Goal: Transaction & Acquisition: Subscribe to service/newsletter

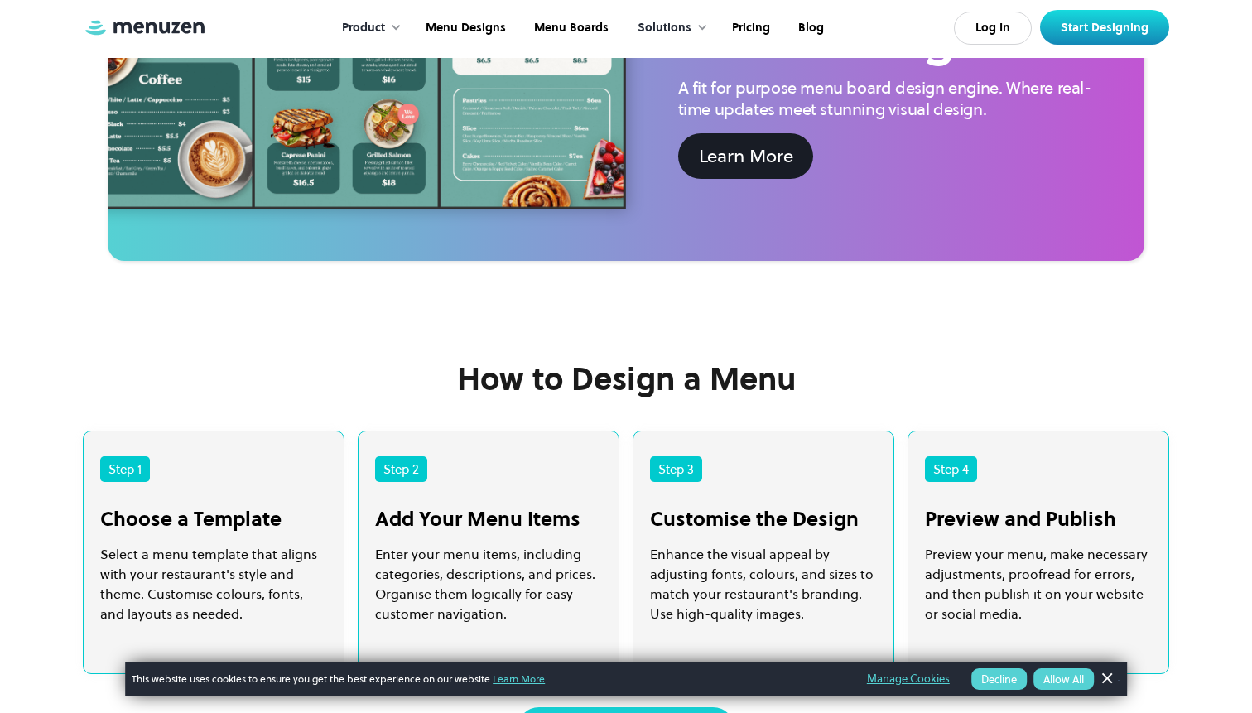
scroll to position [2877, 0]
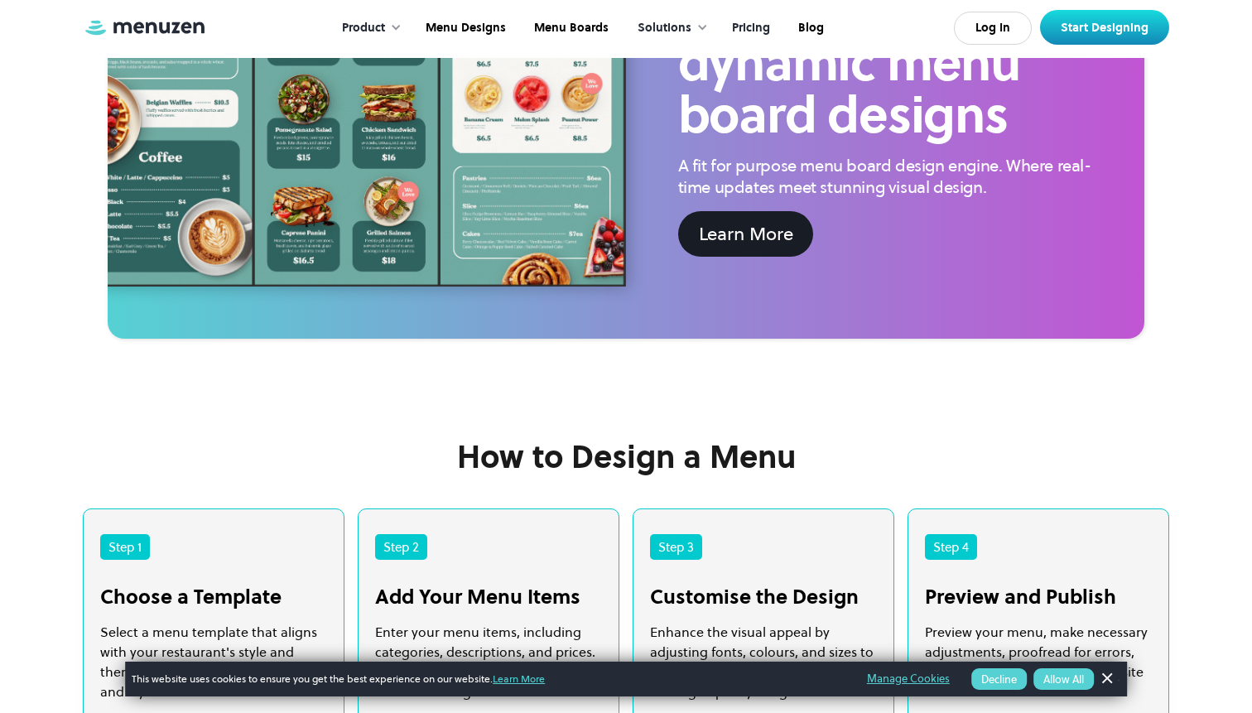
click at [761, 26] on link "Pricing" at bounding box center [749, 27] width 66 height 51
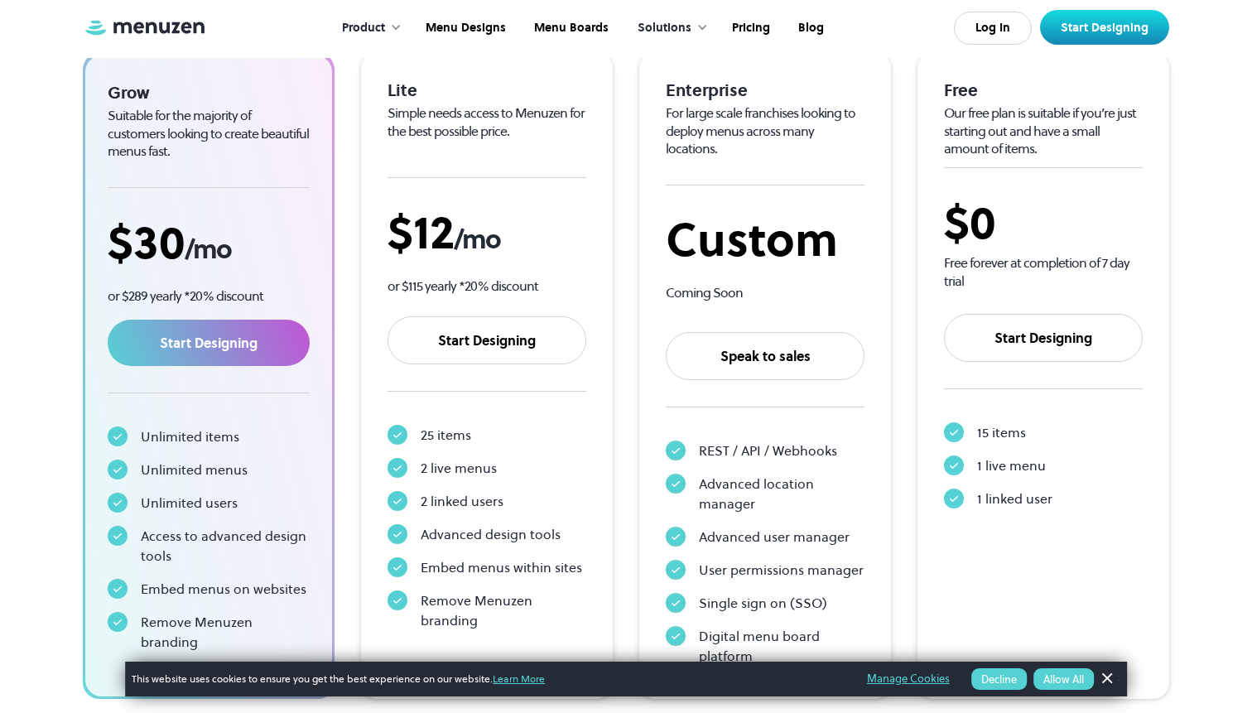
scroll to position [253, 0]
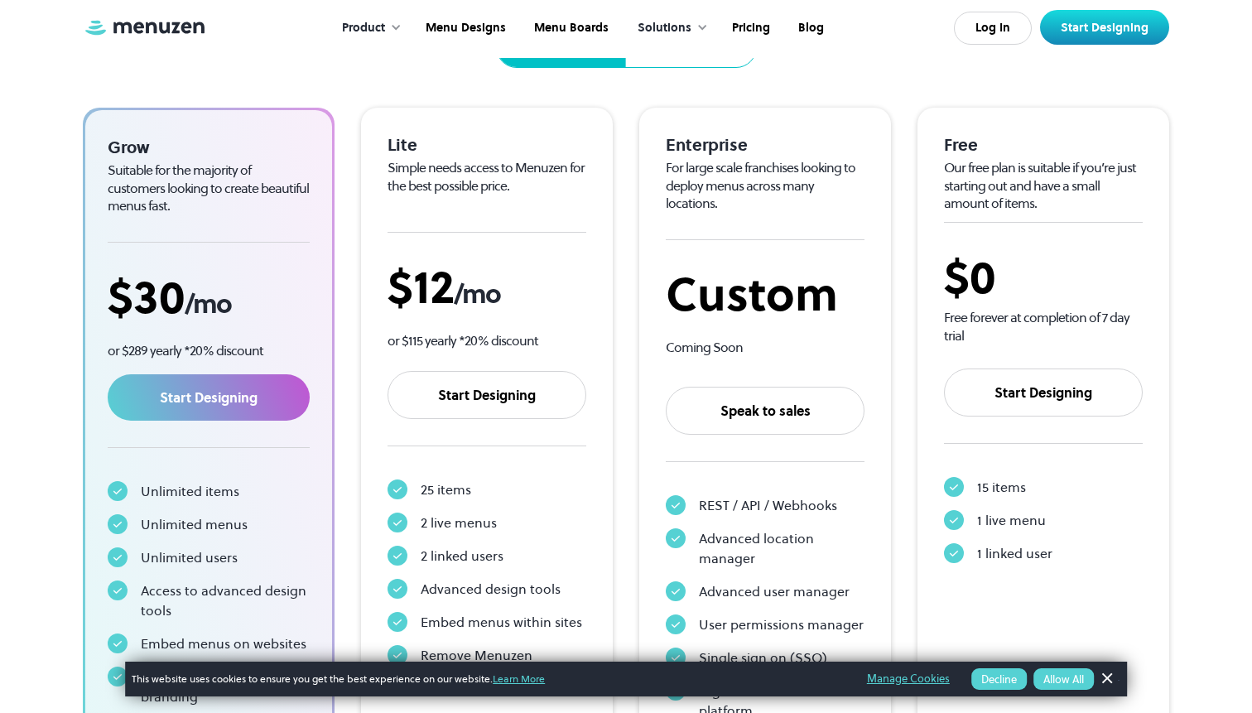
click at [990, 514] on div "1 live menu" at bounding box center [1011, 520] width 69 height 20
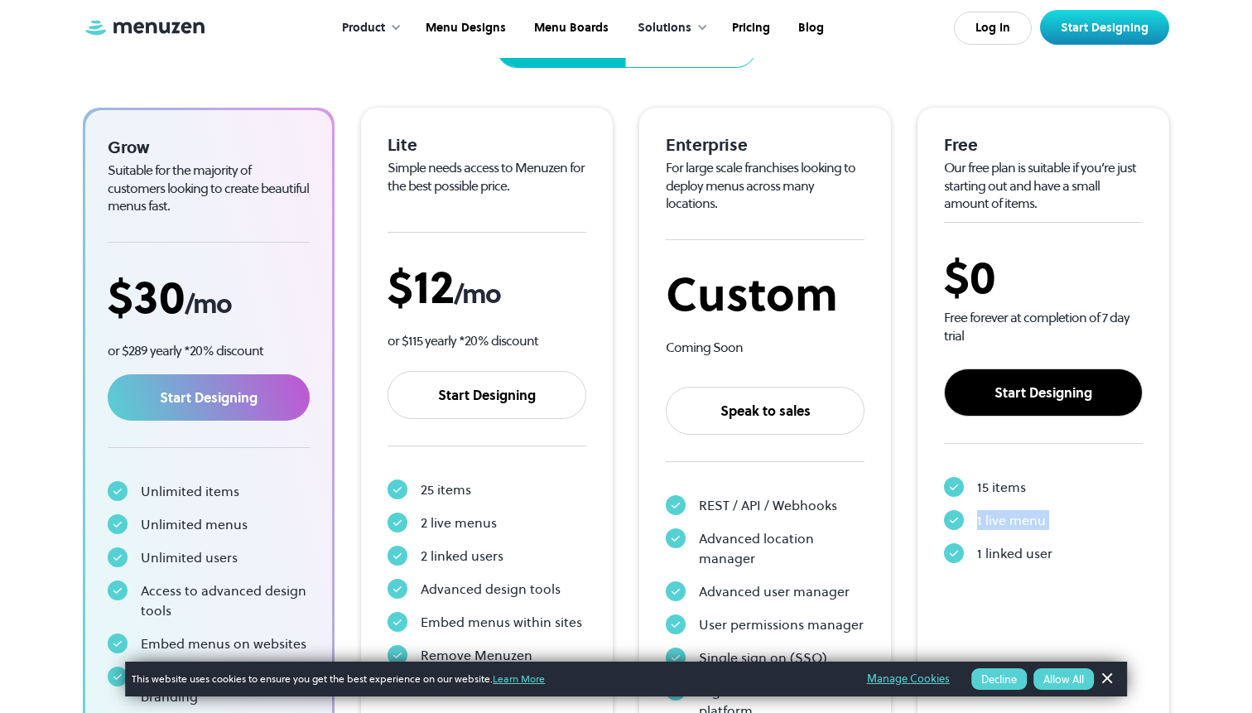
click at [1039, 390] on link "Start Designing" at bounding box center [1043, 392] width 199 height 48
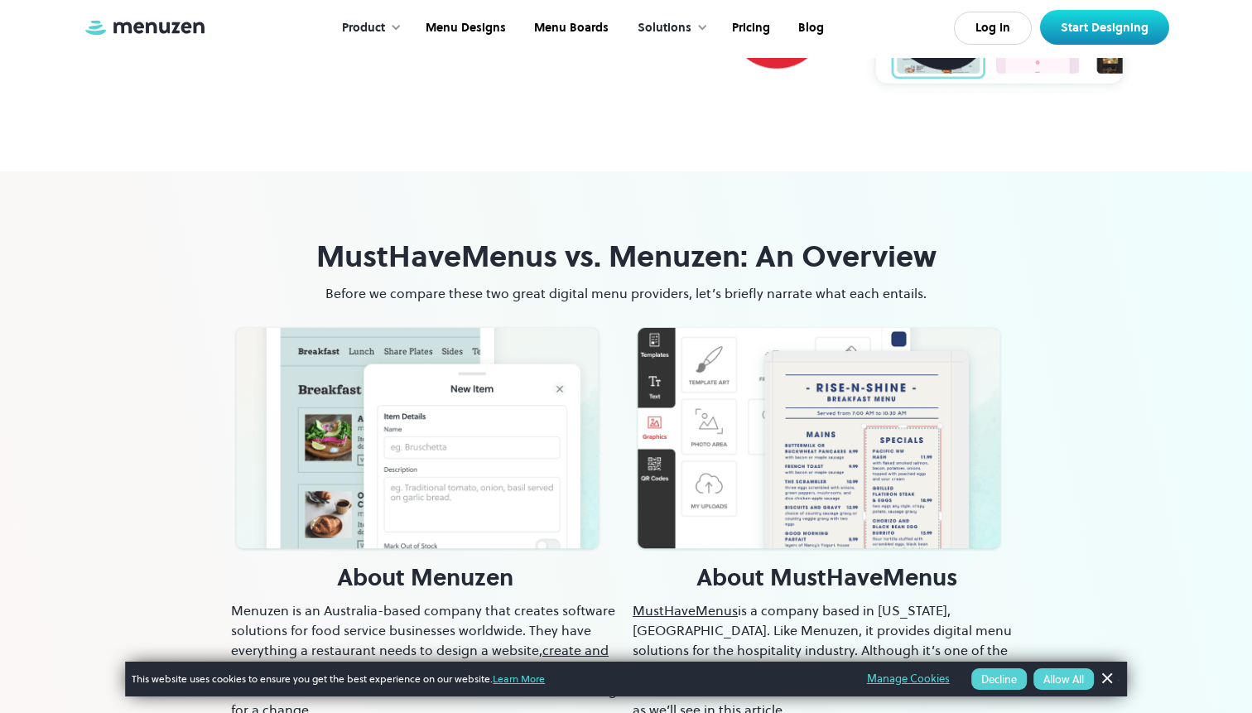
scroll to position [477, 0]
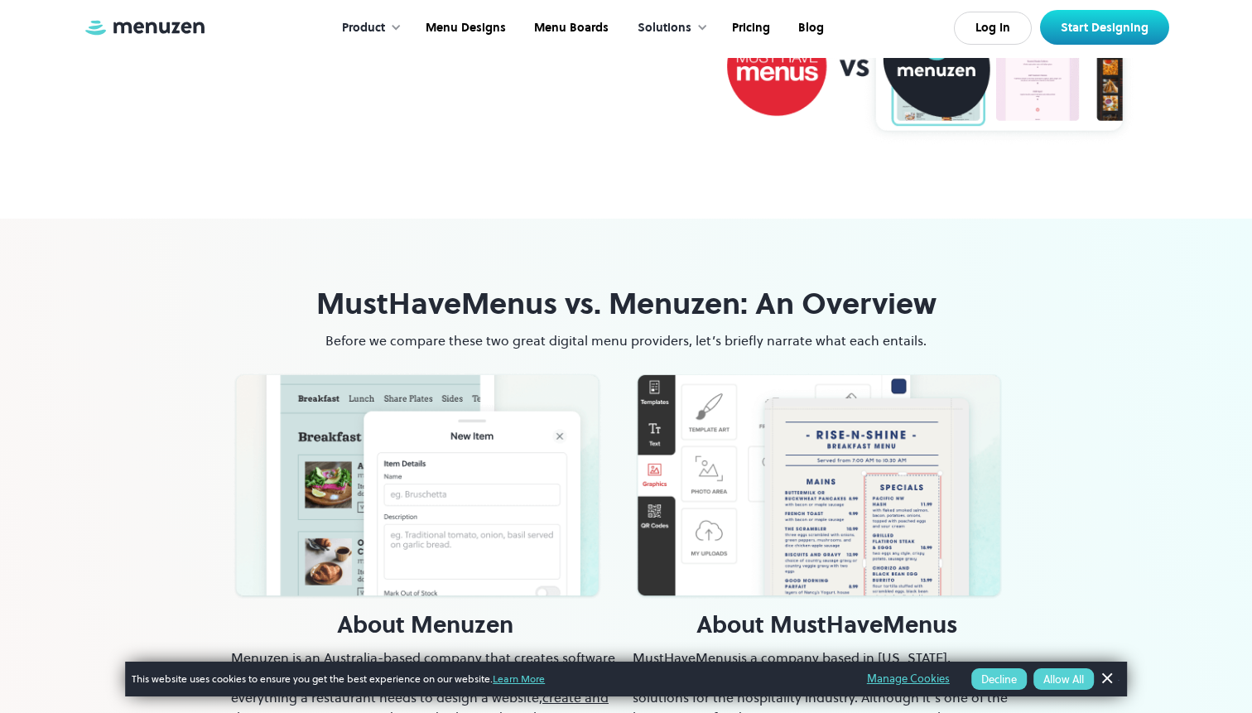
click at [484, 298] on h1 "MustHaveMenus vs. Menuzen: An Overview" at bounding box center [626, 303] width 790 height 37
copy h1 "MustHaveMenus"
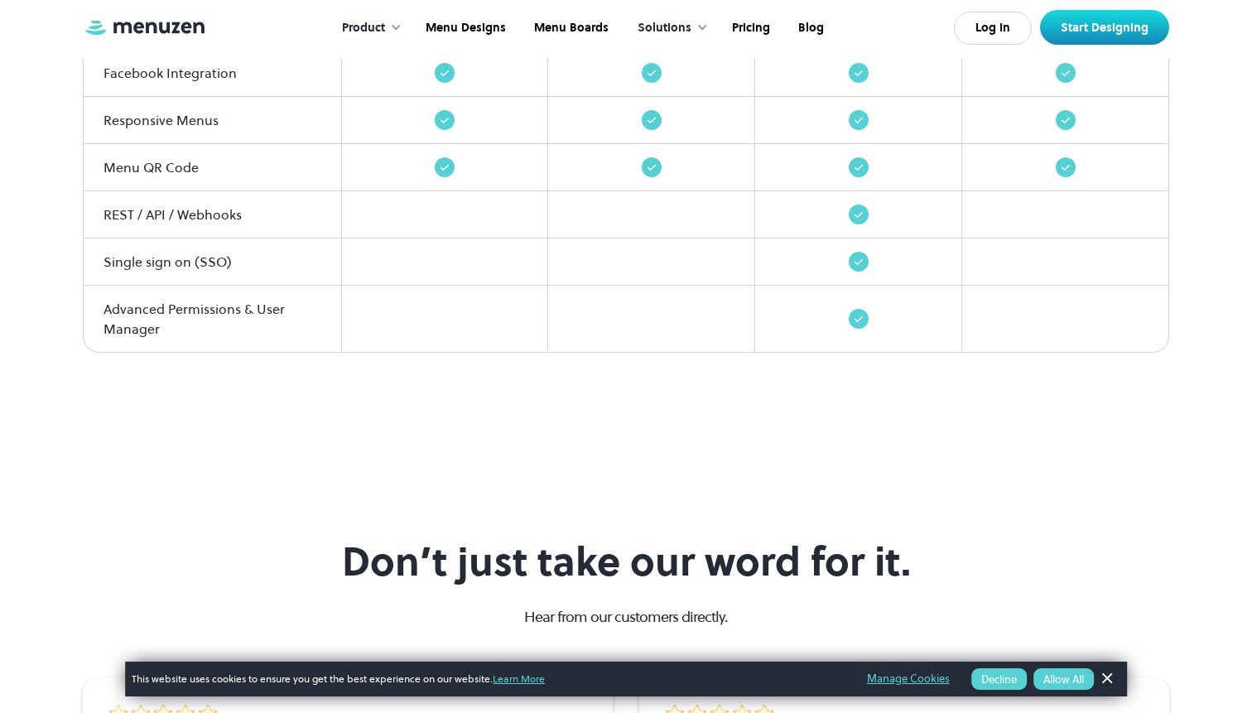
scroll to position [2323, 0]
